Goal: Task Accomplishment & Management: Use online tool/utility

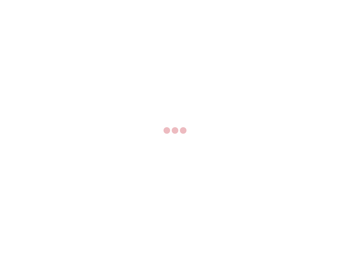
select select "US"
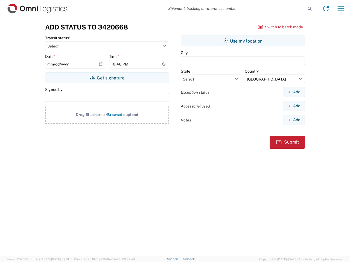
click at [235, 8] on input "search" at bounding box center [235, 8] width 142 height 10
click at [309, 9] on icon at bounding box center [309, 9] width 8 height 8
click at [326, 8] on icon at bounding box center [325, 8] width 9 height 9
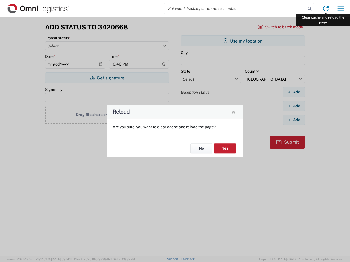
click at [340, 8] on div "Reload Are you sure, you want to clear cache and reload the page? No Yes" at bounding box center [175, 131] width 350 height 262
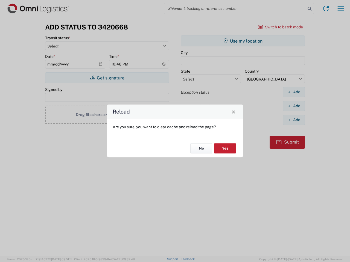
click at [281, 27] on div "Reload Are you sure, you want to clear cache and reload the page? No Yes" at bounding box center [175, 131] width 350 height 262
click at [107, 78] on div "Reload Are you sure, you want to clear cache and reload the page? No Yes" at bounding box center [175, 131] width 350 height 262
click at [243, 41] on div "Reload Are you sure, you want to clear cache and reload the page? No Yes" at bounding box center [175, 131] width 350 height 262
click at [293, 92] on div "Reload Are you sure, you want to clear cache and reload the page? No Yes" at bounding box center [175, 131] width 350 height 262
click at [293, 106] on div "Reload Are you sure, you want to clear cache and reload the page? No Yes" at bounding box center [175, 131] width 350 height 262
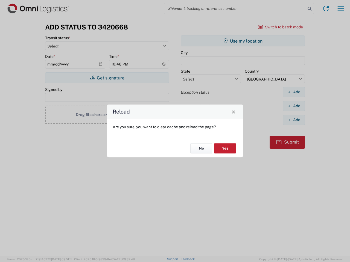
click at [293, 120] on div "Reload Are you sure, you want to clear cache and reload the page? No Yes" at bounding box center [175, 131] width 350 height 262
